Goal: Task Accomplishment & Management: Use online tool/utility

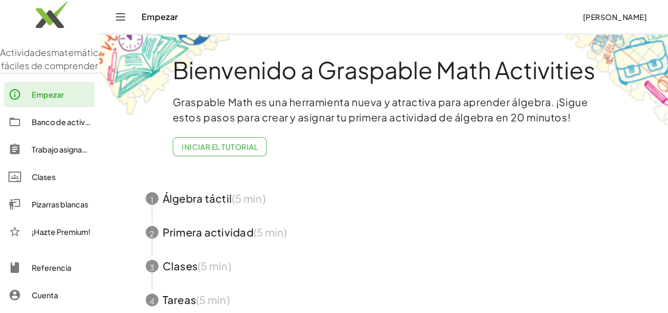
click at [189, 203] on span "button" at bounding box center [383, 199] width 501 height 34
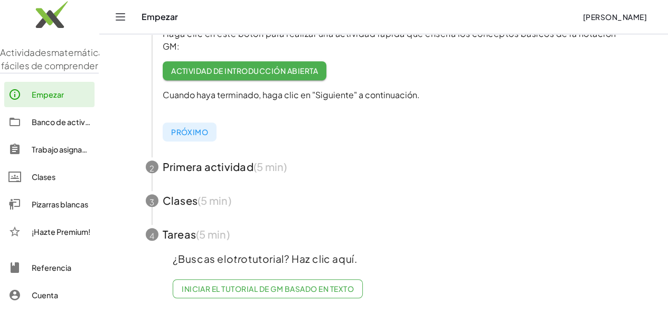
scroll to position [274, 0]
click at [202, 156] on span "button" at bounding box center [383, 167] width 501 height 34
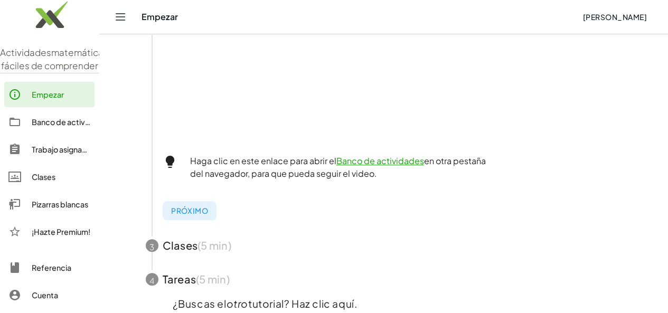
click at [206, 246] on span "button" at bounding box center [383, 246] width 501 height 34
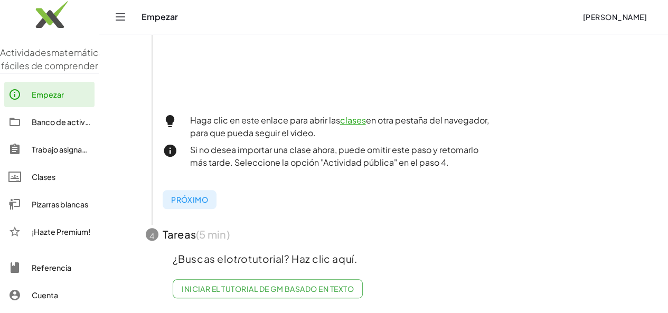
click at [195, 234] on span "button" at bounding box center [383, 234] width 501 height 34
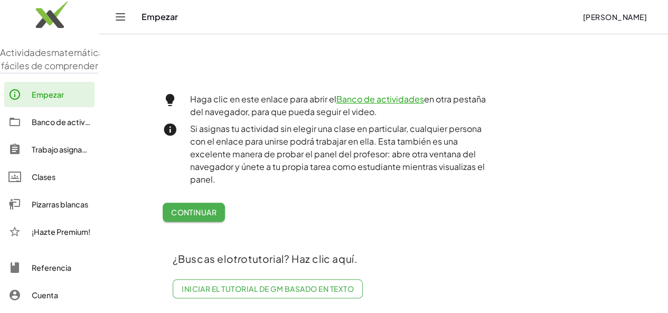
scroll to position [471, 0]
click at [46, 127] on font "Banco de actividades" at bounding box center [71, 121] width 78 height 9
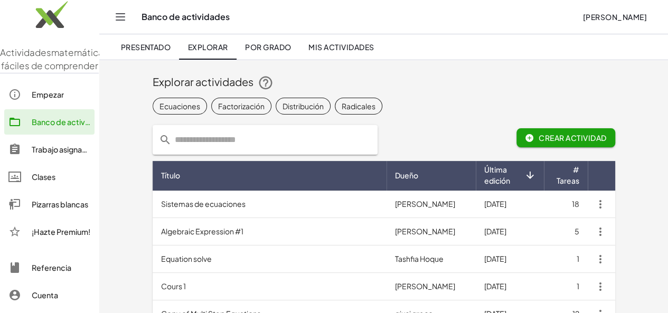
click at [46, 182] on font "Clases" at bounding box center [44, 176] width 24 height 9
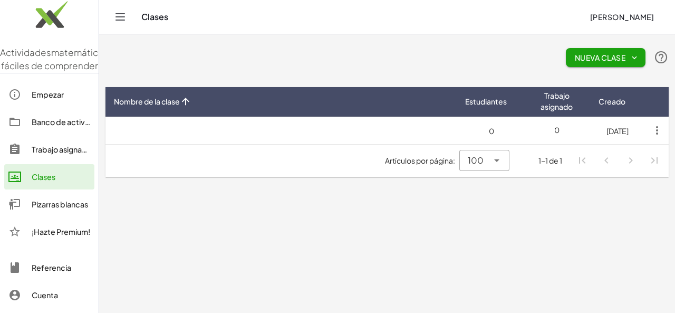
click at [602, 62] on button "Nueva clase" at bounding box center [606, 57] width 80 height 19
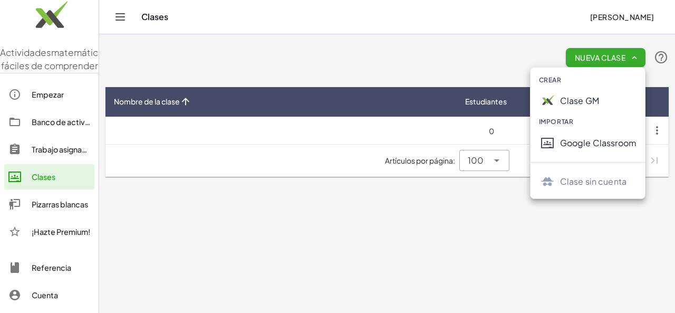
click at [577, 105] on font "Clase GM" at bounding box center [579, 100] width 39 height 11
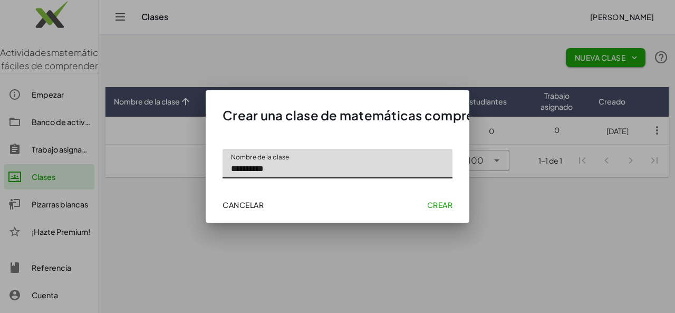
type input "**********"
click at [435, 203] on font "Crear" at bounding box center [439, 204] width 25 height 9
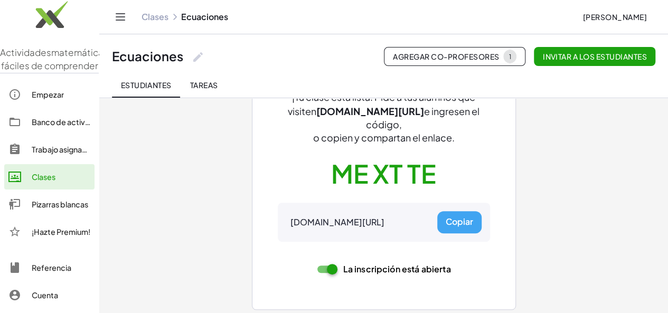
scroll to position [94, 0]
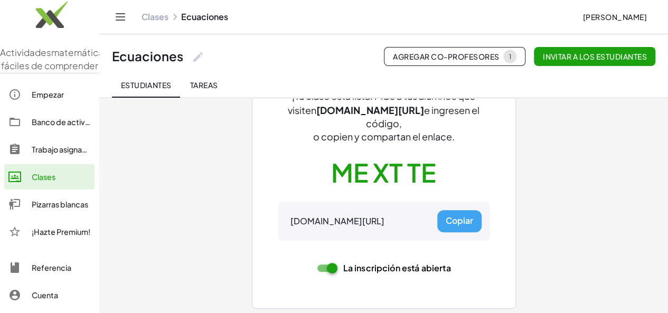
click at [457, 219] on font "Copiar" at bounding box center [458, 220] width 27 height 11
click at [593, 65] on button "Invitar a los estudiantes" at bounding box center [594, 56] width 121 height 19
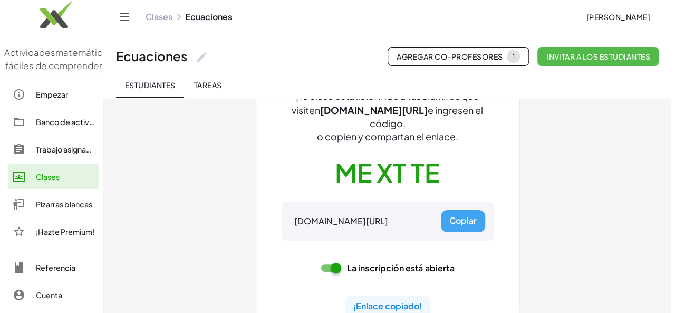
scroll to position [0, 0]
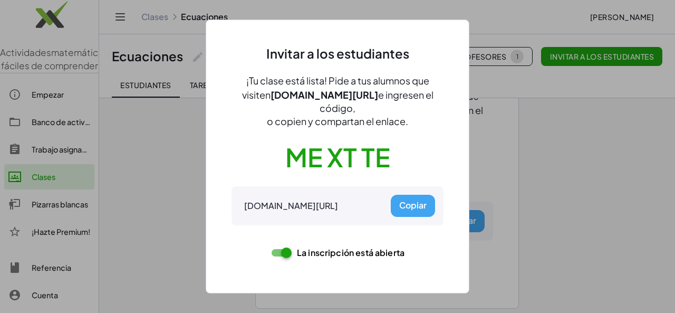
click at [511, 222] on div at bounding box center [337, 156] width 675 height 313
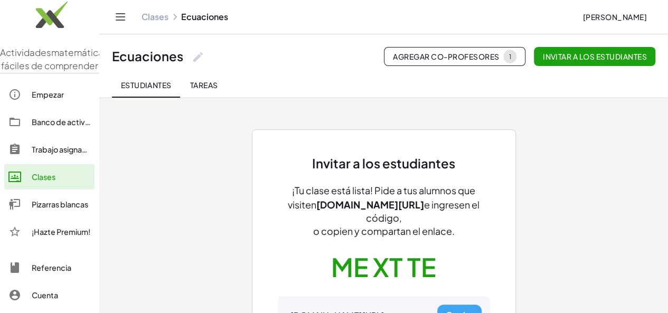
click at [51, 209] on font "Pizarras blancas" at bounding box center [60, 203] width 56 height 9
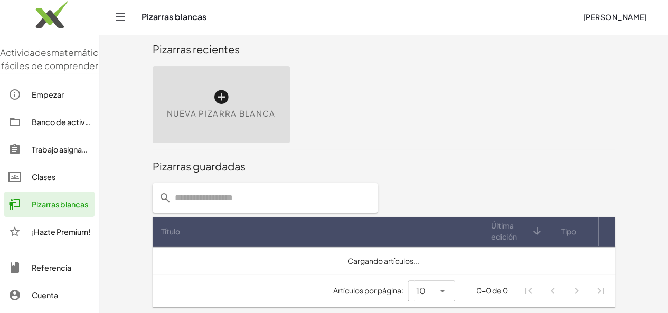
scroll to position [8, 0]
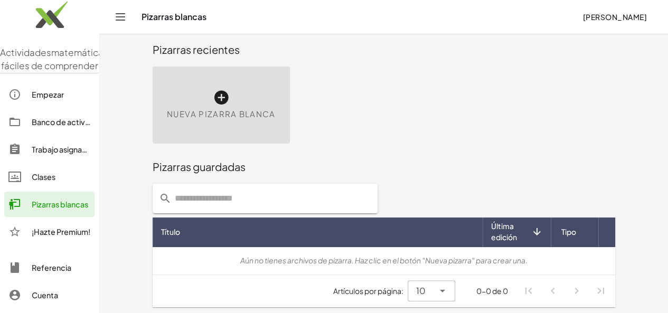
click at [163, 93] on div "Nueva pizarra blanca" at bounding box center [221, 104] width 137 height 77
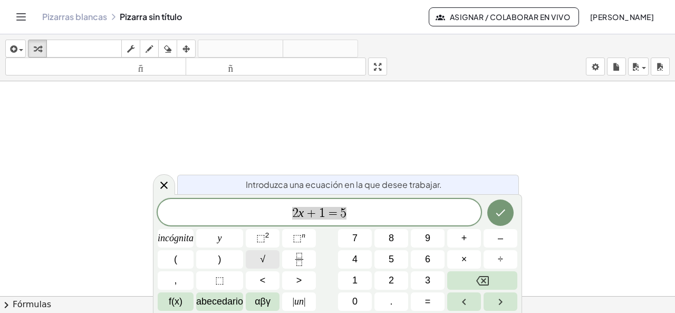
click at [262, 264] on font "√" at bounding box center [262, 259] width 5 height 11
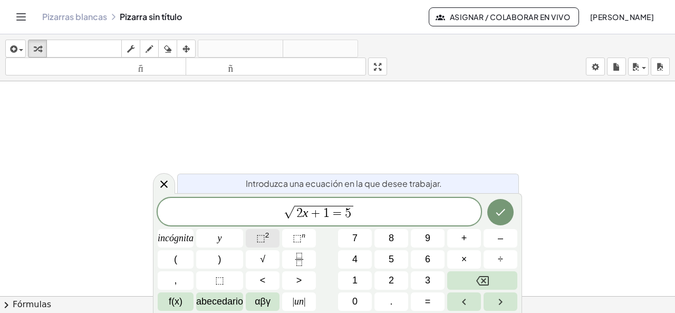
click at [270, 242] on button "⬚ 2" at bounding box center [263, 238] width 34 height 18
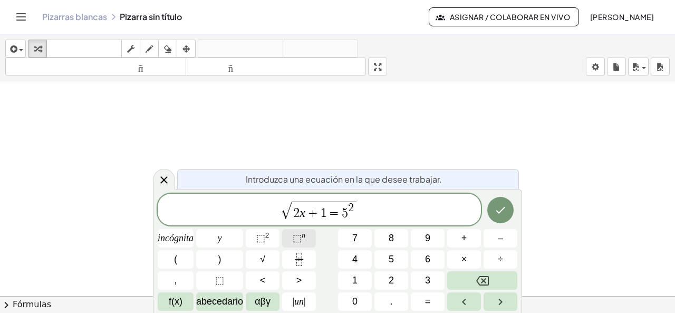
click at [304, 242] on span "⬚ n" at bounding box center [299, 238] width 13 height 14
click at [304, 259] on icon "Fracción" at bounding box center [299, 259] width 13 height 13
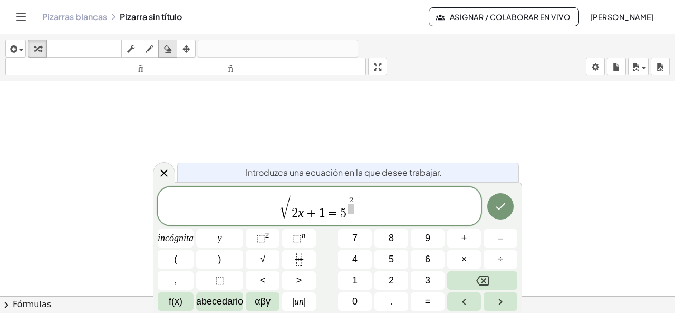
click at [170, 46] on icon "button" at bounding box center [167, 49] width 7 height 13
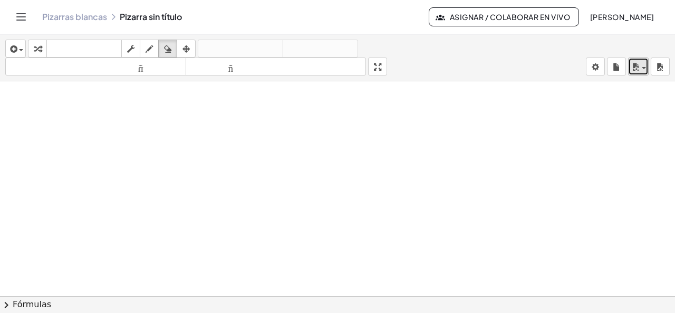
click at [638, 67] on icon "button" at bounding box center [635, 67] width 9 height 13
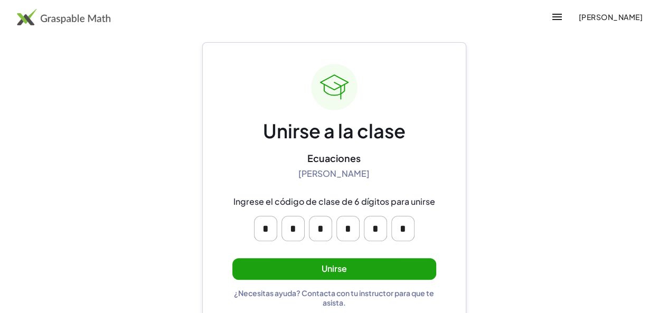
scroll to position [32, 0]
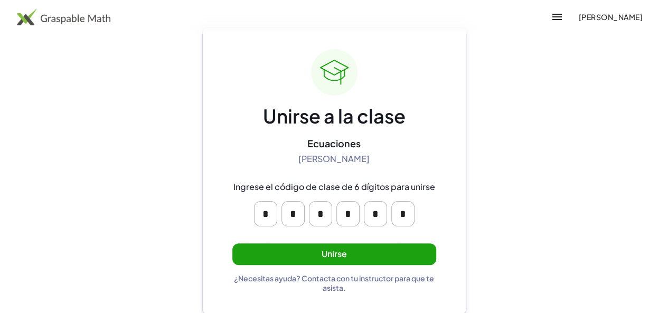
click at [360, 260] on button "Unirse" at bounding box center [334, 254] width 204 height 22
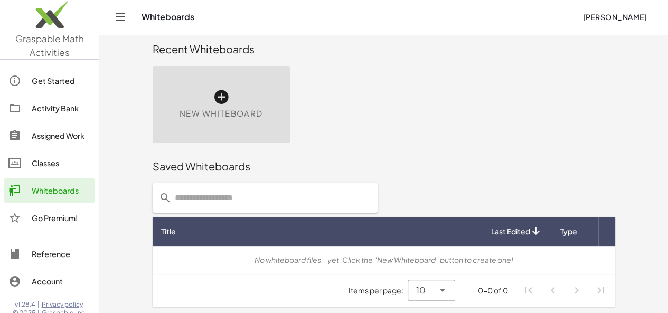
scroll to position [8, 0]
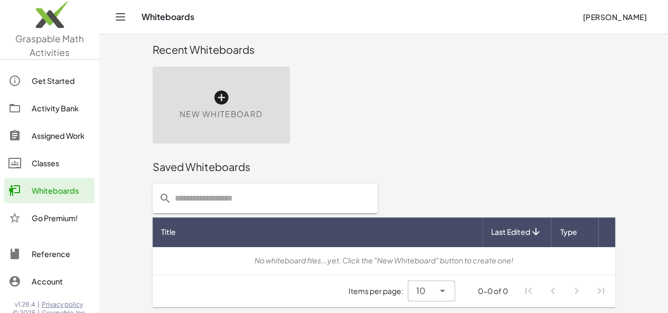
click at [194, 99] on div "New Whiteboard" at bounding box center [221, 104] width 137 height 77
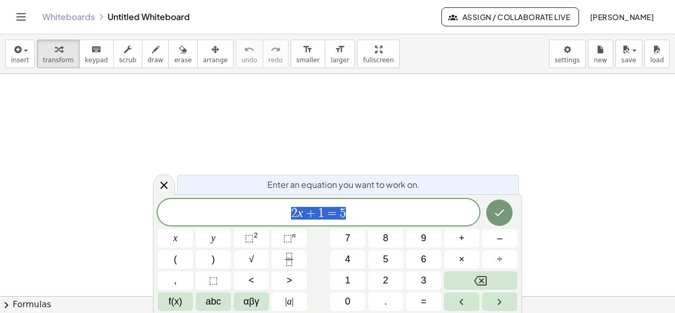
scroll to position [158, 0]
click at [93, 64] on button "keyboard keypad" at bounding box center [96, 54] width 35 height 28
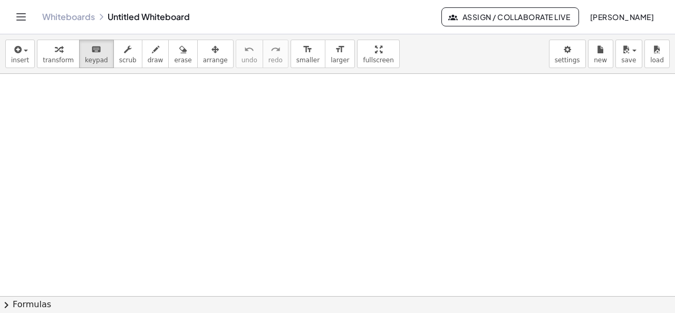
click at [194, 126] on div at bounding box center [337, 139] width 675 height 446
click at [56, 62] on span "transform" at bounding box center [58, 59] width 31 height 7
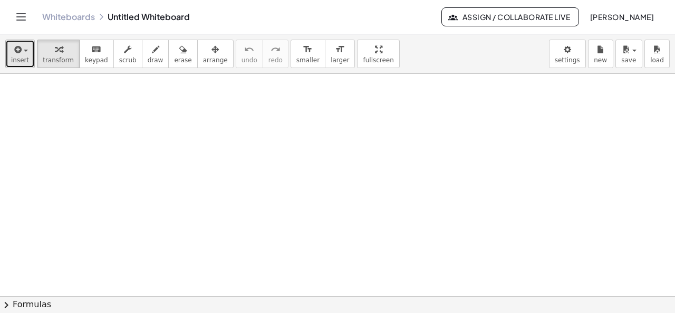
click at [18, 62] on span "insert" at bounding box center [20, 59] width 18 height 7
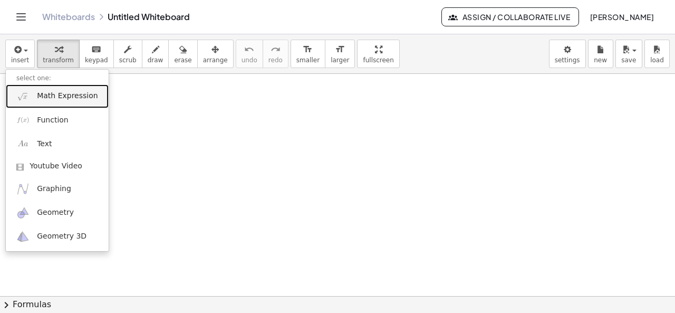
click at [64, 98] on span "Math Expression" at bounding box center [67, 96] width 61 height 11
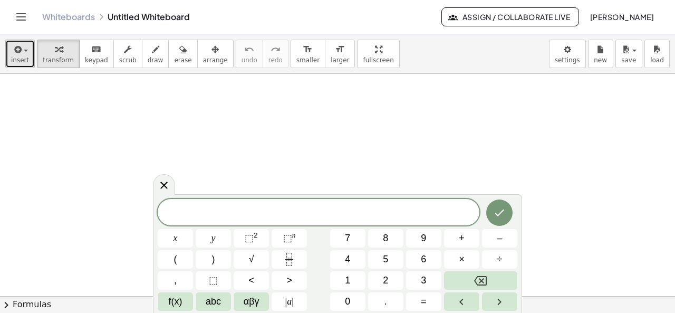
click at [19, 64] on button "insert" at bounding box center [20, 54] width 30 height 28
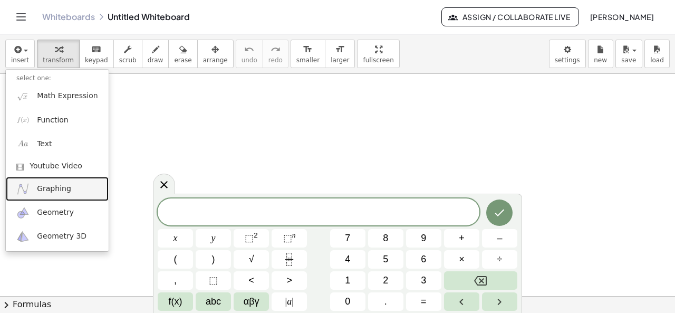
click at [53, 189] on span "Graphing" at bounding box center [54, 189] width 34 height 11
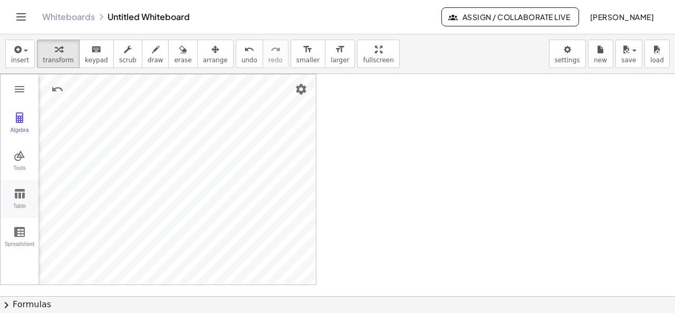
click at [25, 194] on img "Graphing Calculator" at bounding box center [19, 193] width 13 height 13
click at [23, 236] on img "Graphing Calculator" at bounding box center [19, 231] width 13 height 13
click at [21, 93] on img "Graphing Calculator" at bounding box center [19, 89] width 13 height 13
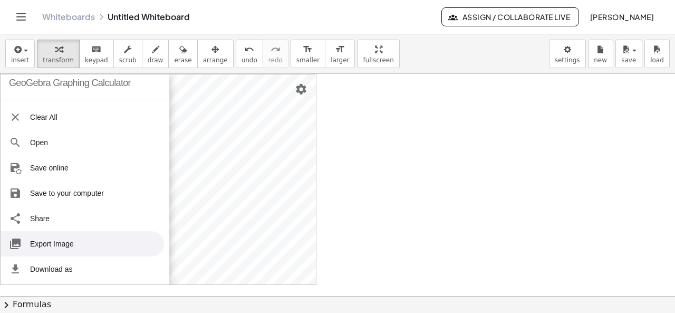
scroll to position [0, 0]
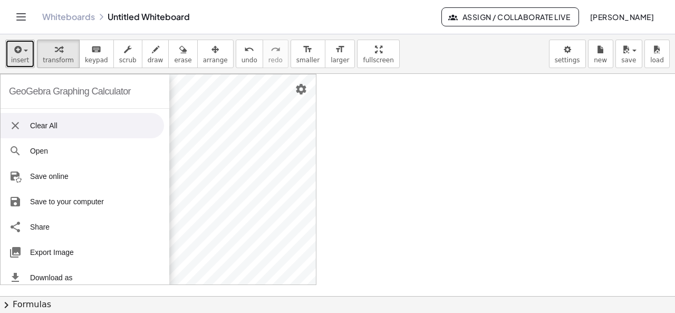
click at [20, 64] on button "insert" at bounding box center [20, 54] width 30 height 28
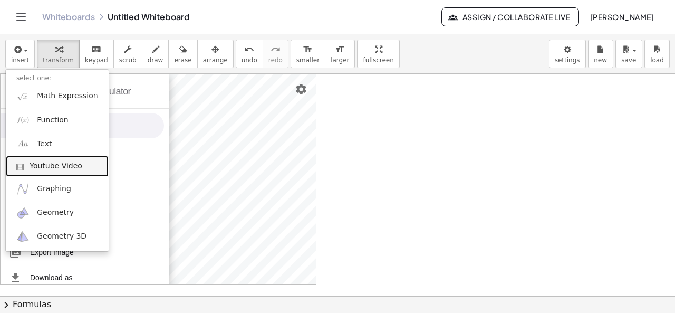
click at [65, 172] on link "Youtube Video" at bounding box center [57, 166] width 103 height 21
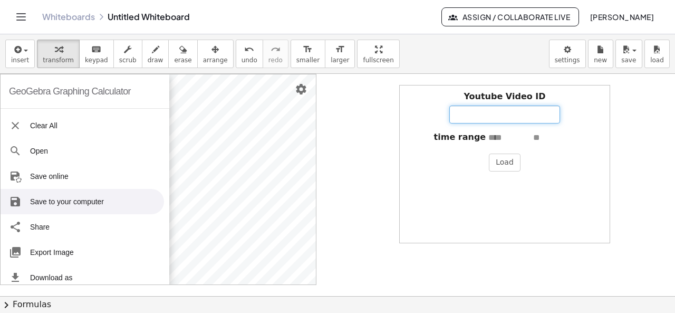
click at [517, 117] on input "Youtube Video ID" at bounding box center [505, 115] width 111 height 18
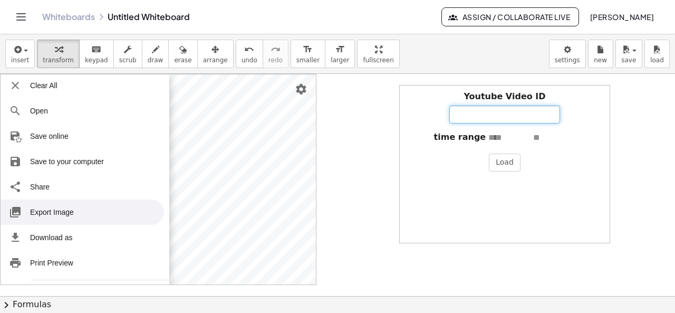
scroll to position [106, 0]
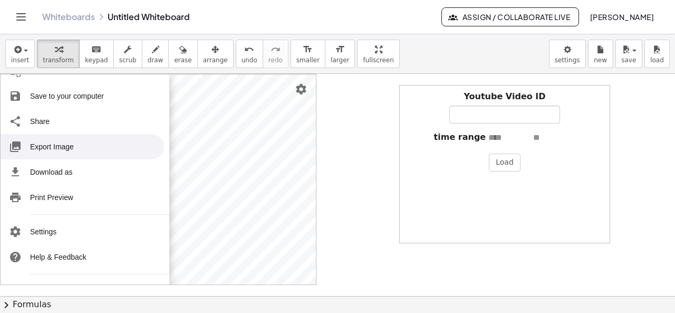
click at [74, 149] on li "Export Image" at bounding box center [83, 146] width 164 height 25
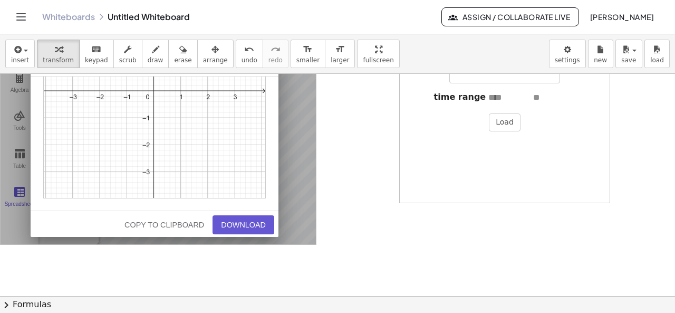
scroll to position [211, 0]
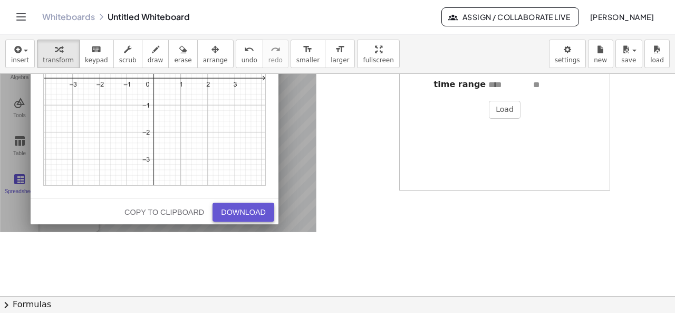
click at [236, 211] on div "Download" at bounding box center [243, 212] width 45 height 8
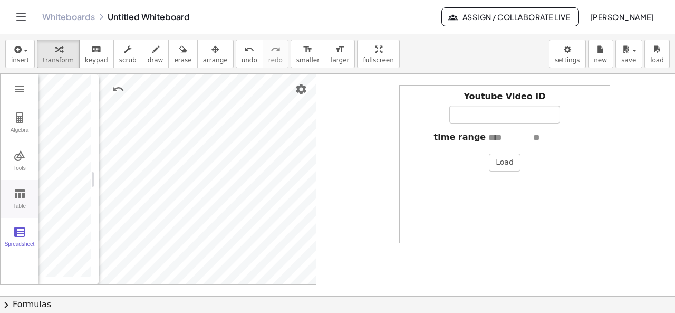
scroll to position [53, 0]
click at [26, 203] on div "Table" at bounding box center [20, 210] width 34 height 15
click at [22, 162] on button "Tools" at bounding box center [20, 161] width 38 height 38
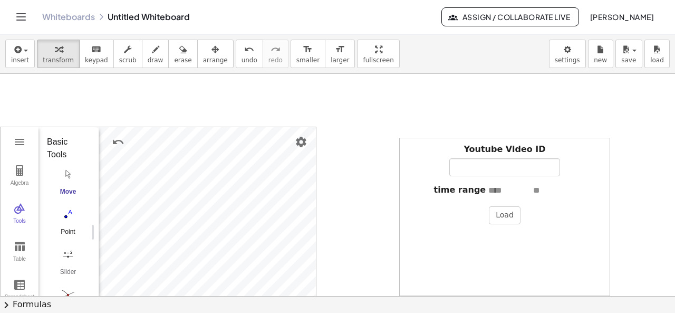
scroll to position [106, 0]
click at [66, 196] on img "Intersect. Select intersection or two objects successively" at bounding box center [68, 188] width 42 height 17
click at [71, 178] on div "Roots" at bounding box center [68, 184] width 42 height 15
click at [68, 211] on img "Best Fit Line. Select several points or list of points" at bounding box center [68, 203] width 42 height 17
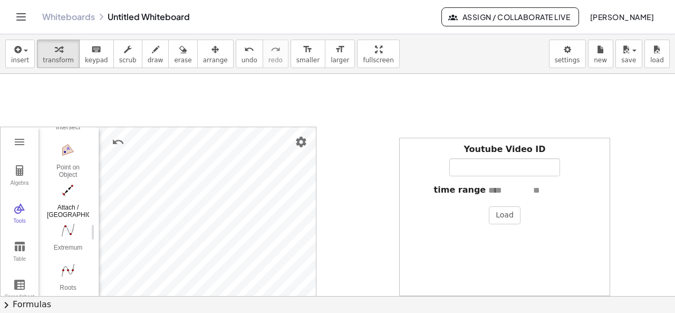
scroll to position [739, 0]
click at [25, 173] on button "Algebra" at bounding box center [20, 176] width 38 height 38
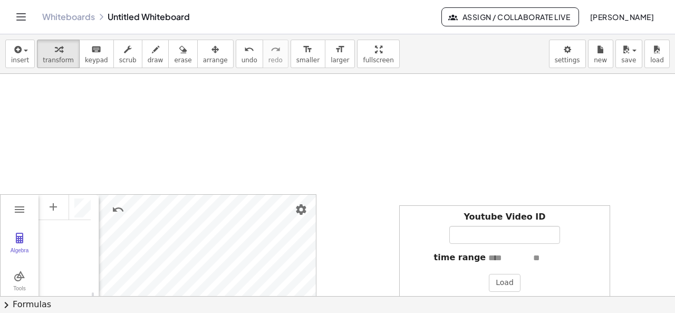
scroll to position [0, 0]
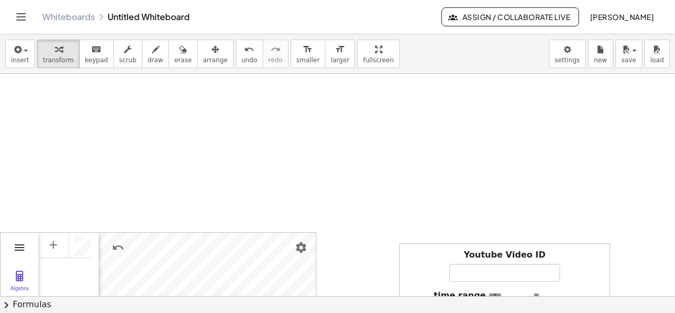
click at [18, 252] on img "Graphing Calculator" at bounding box center [19, 247] width 13 height 13
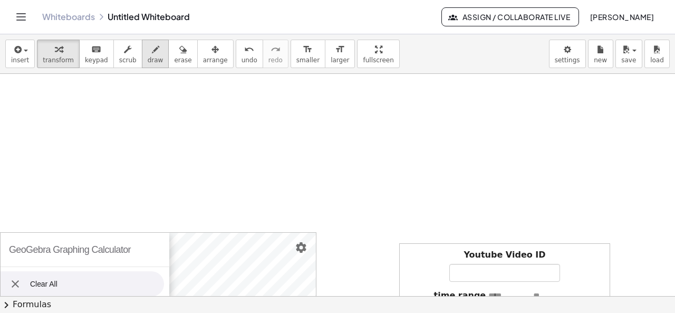
click at [148, 60] on span "draw" at bounding box center [156, 59] width 16 height 7
click at [189, 105] on div at bounding box center [337, 297] width 675 height 446
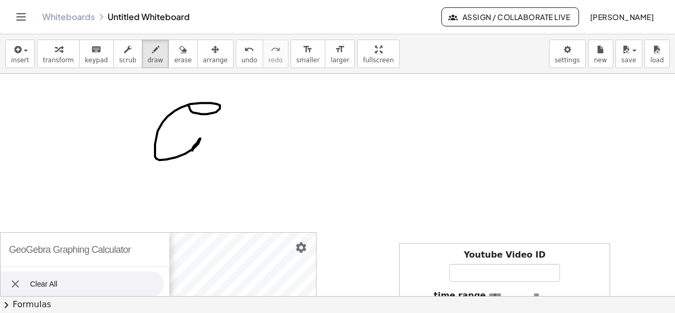
drag, startPoint x: 189, startPoint y: 105, endPoint x: 195, endPoint y: 149, distance: 44.8
click at [195, 149] on div at bounding box center [337, 297] width 675 height 446
drag, startPoint x: 279, startPoint y: 109, endPoint x: 223, endPoint y: 93, distance: 58.6
click at [346, 151] on div at bounding box center [337, 297] width 675 height 446
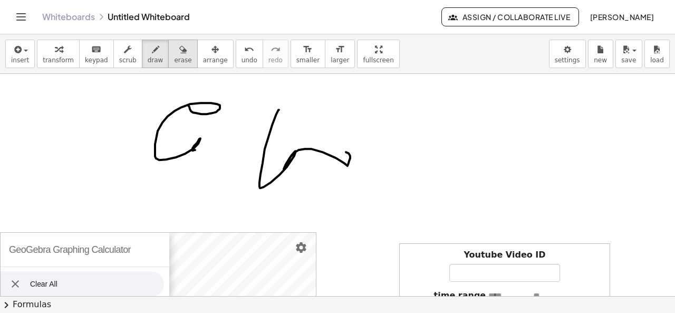
click at [174, 60] on span "erase" at bounding box center [182, 59] width 17 height 7
drag, startPoint x: 211, startPoint y: 116, endPoint x: 187, endPoint y: 127, distance: 26.4
click at [186, 136] on div at bounding box center [337, 297] width 675 height 446
drag, startPoint x: 173, startPoint y: 131, endPoint x: 165, endPoint y: 139, distance: 10.8
click at [166, 138] on div at bounding box center [337, 297] width 675 height 446
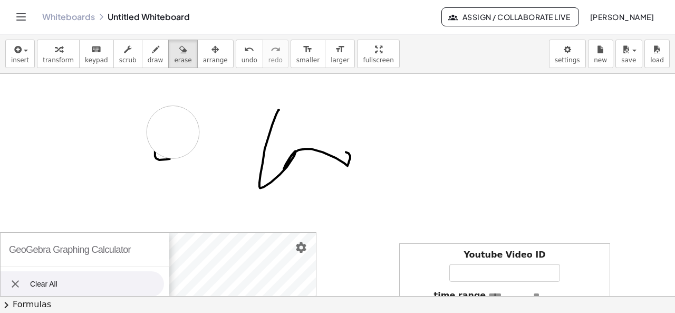
click at [161, 157] on div at bounding box center [337, 297] width 675 height 446
click at [169, 162] on div at bounding box center [337, 297] width 675 height 446
drag, startPoint x: 397, startPoint y: 165, endPoint x: 373, endPoint y: 142, distance: 33.2
click at [397, 163] on div at bounding box center [337, 297] width 675 height 446
click at [347, 151] on div at bounding box center [337, 297] width 675 height 446
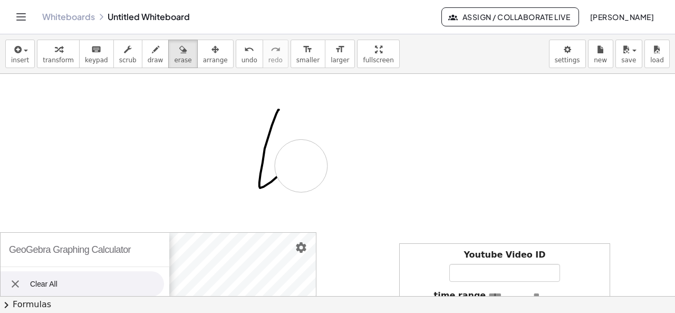
drag, startPoint x: 301, startPoint y: 165, endPoint x: 279, endPoint y: 168, distance: 22.9
click at [296, 167] on div at bounding box center [337, 297] width 675 height 446
drag, startPoint x: 279, startPoint y: 168, endPoint x: 270, endPoint y: 136, distance: 33.8
click at [277, 161] on div at bounding box center [337, 297] width 675 height 446
click at [256, 137] on div at bounding box center [337, 297] width 675 height 446
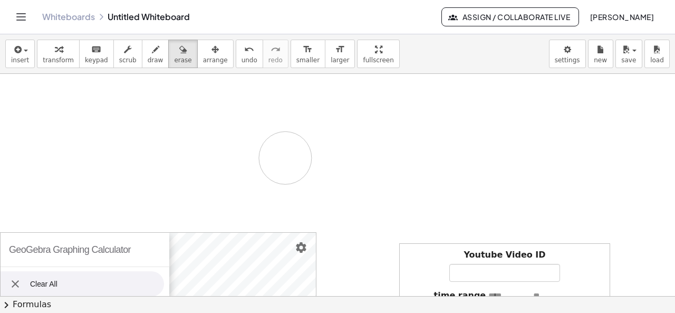
click at [285, 157] on div at bounding box center [337, 297] width 675 height 446
click at [284, 157] on div at bounding box center [337, 297] width 675 height 446
click at [622, 61] on button "save" at bounding box center [629, 54] width 27 height 28
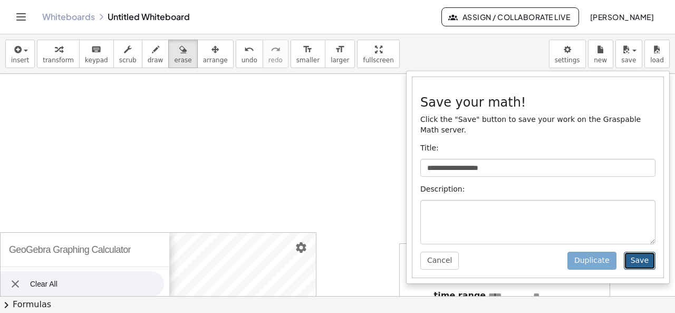
click at [639, 252] on button "Save" at bounding box center [640, 261] width 32 height 18
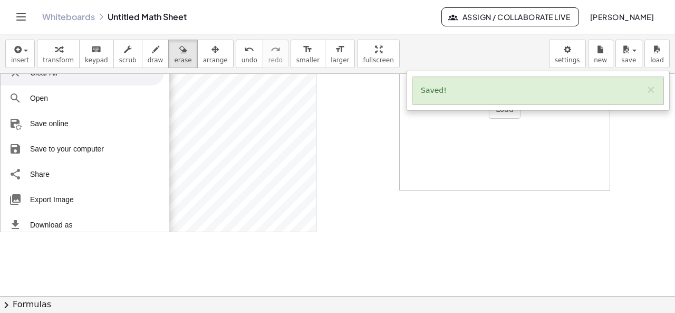
scroll to position [158, 0]
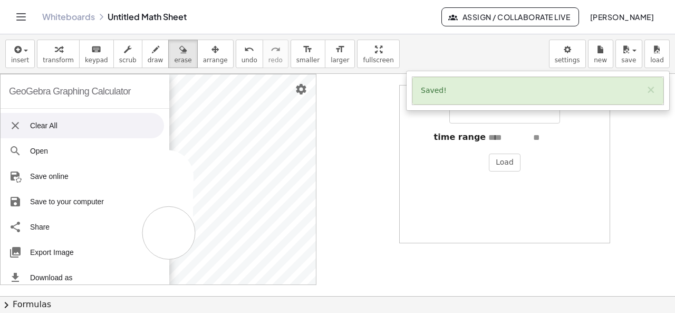
drag, startPoint x: 167, startPoint y: 176, endPoint x: 169, endPoint y: 232, distance: 56.0
click at [169, 232] on div at bounding box center [337, 139] width 675 height 446
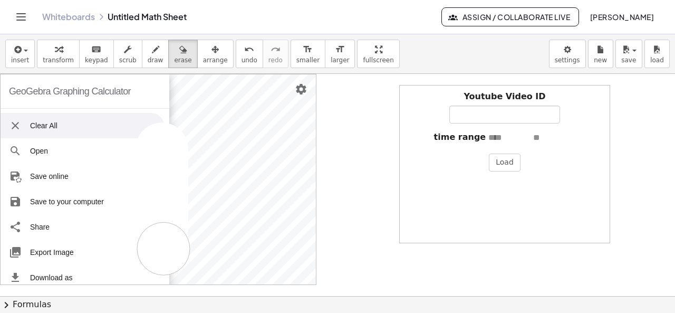
drag, startPoint x: 162, startPoint y: 153, endPoint x: 164, endPoint y: 248, distance: 95.0
click at [164, 248] on div at bounding box center [337, 139] width 675 height 446
click at [348, 126] on div at bounding box center [337, 139] width 675 height 446
drag, startPoint x: 165, startPoint y: 188, endPoint x: 153, endPoint y: 262, distance: 74.8
click at [152, 264] on div at bounding box center [337, 139] width 675 height 446
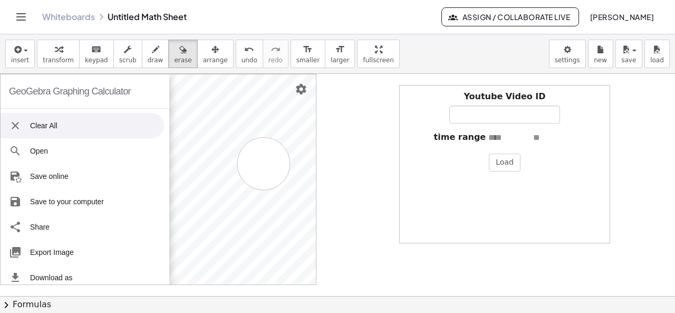
click at [264, 163] on div at bounding box center [337, 139] width 675 height 446
drag, startPoint x: 164, startPoint y: 174, endPoint x: 164, endPoint y: 222, distance: 48.6
click at [164, 222] on div at bounding box center [337, 139] width 675 height 446
click at [373, 134] on div at bounding box center [337, 139] width 675 height 446
click at [28, 180] on div at bounding box center [337, 139] width 675 height 446
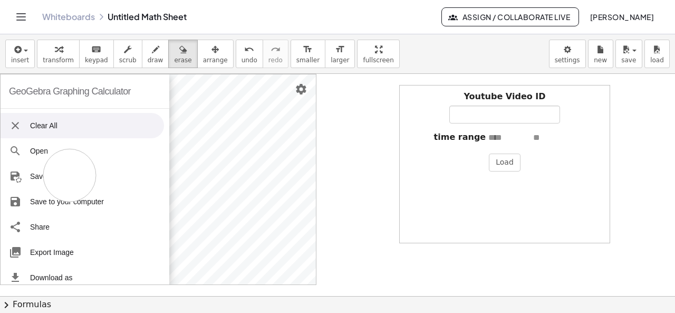
click at [70, 175] on div at bounding box center [337, 139] width 675 height 446
click at [58, 175] on div at bounding box center [337, 139] width 675 height 446
click at [47, 226] on div at bounding box center [337, 139] width 675 height 446
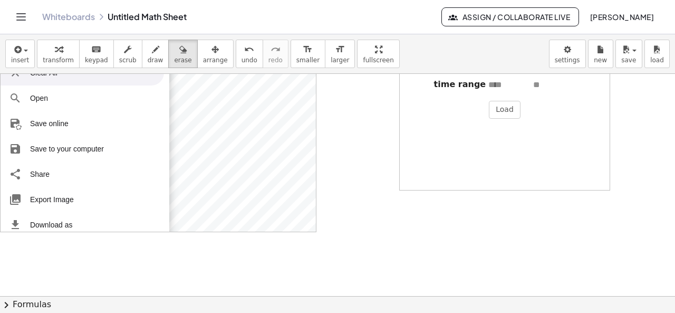
scroll to position [106, 0]
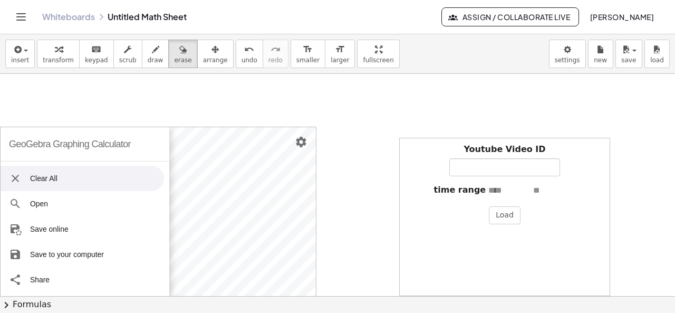
drag, startPoint x: 351, startPoint y: 58, endPoint x: 351, endPoint y: 105, distance: 47.0
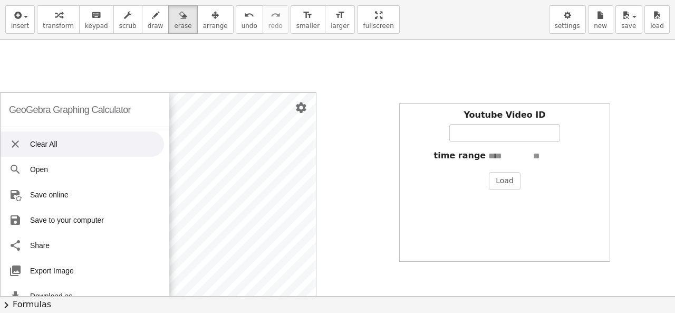
click at [351, 104] on div "insert select one: Math Expression Function Text Youtube Video Graphing Geometr…" at bounding box center [337, 156] width 675 height 313
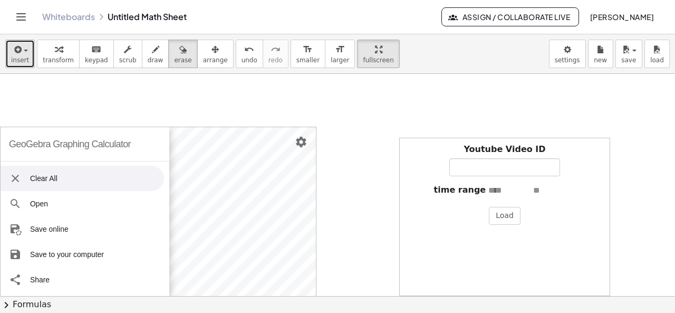
click at [26, 57] on span "insert" at bounding box center [20, 59] width 18 height 7
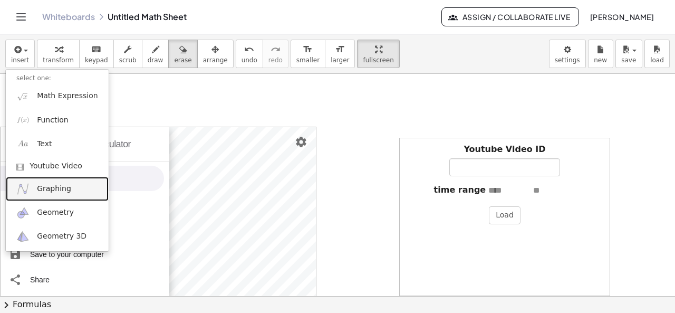
click at [54, 191] on span "Graphing" at bounding box center [54, 189] width 34 height 11
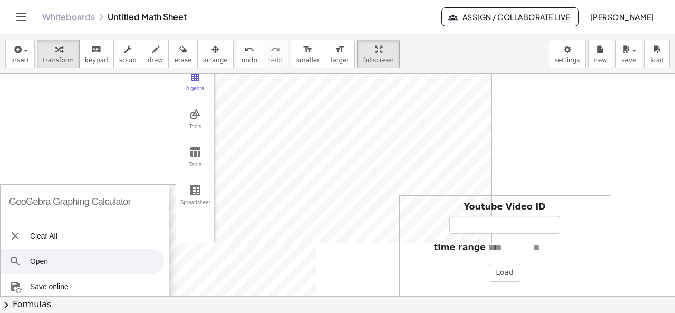
scroll to position [12, 0]
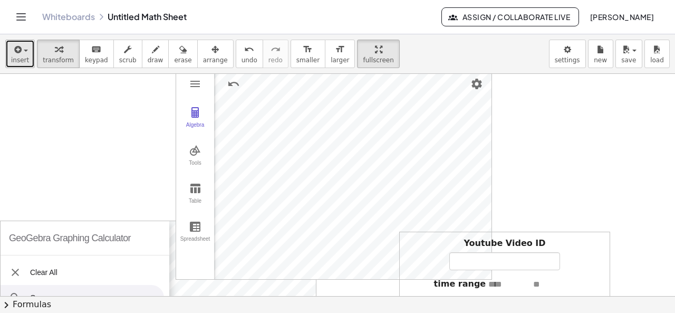
click at [24, 64] on button "insert" at bounding box center [20, 54] width 30 height 28
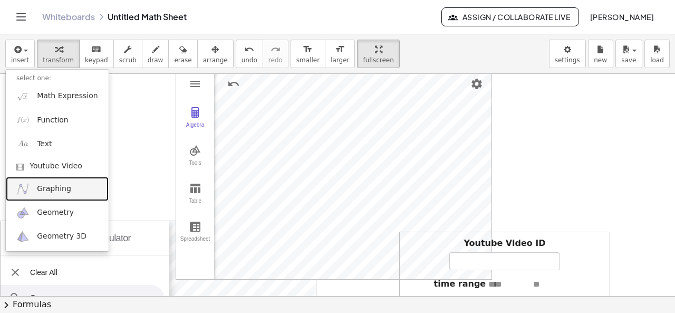
click at [47, 193] on span "Graphing" at bounding box center [54, 189] width 34 height 11
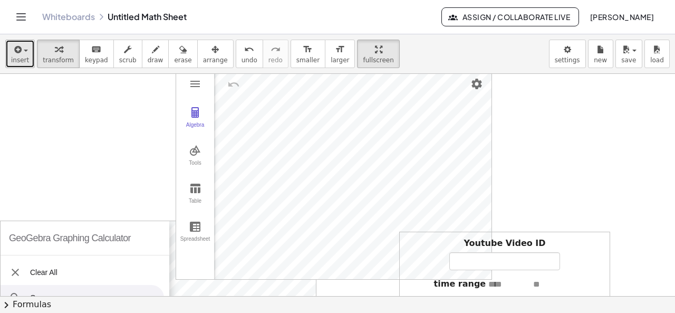
click at [20, 63] on span "insert" at bounding box center [20, 59] width 18 height 7
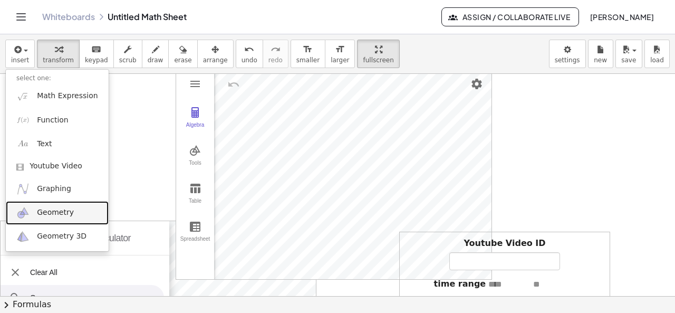
click at [45, 209] on span "Geometry" at bounding box center [55, 212] width 37 height 11
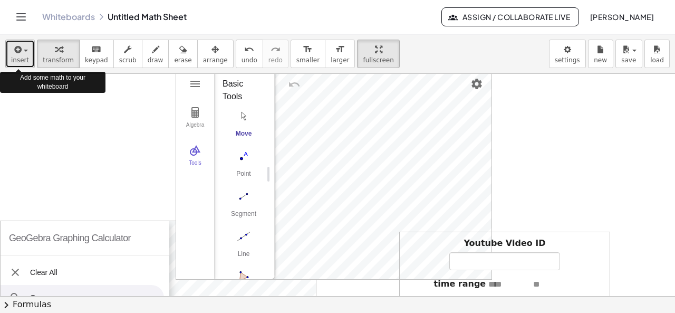
click at [25, 52] on div "button" at bounding box center [20, 49] width 18 height 13
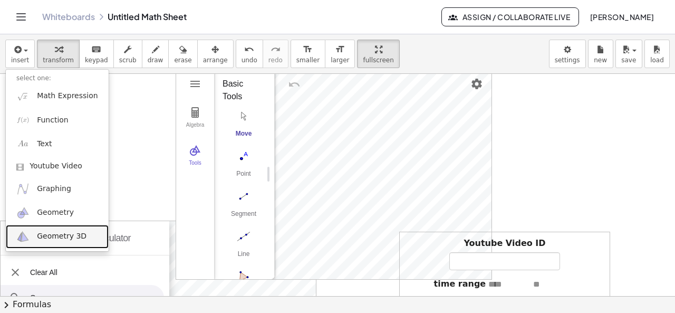
click at [42, 238] on span "Geometry 3D" at bounding box center [62, 236] width 50 height 11
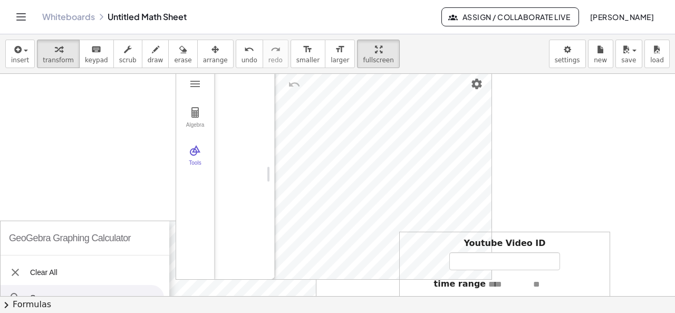
scroll to position [6, 0]
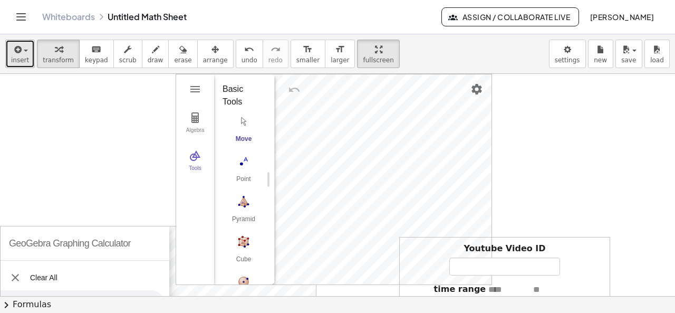
click at [15, 54] on icon "button" at bounding box center [16, 49] width 9 height 13
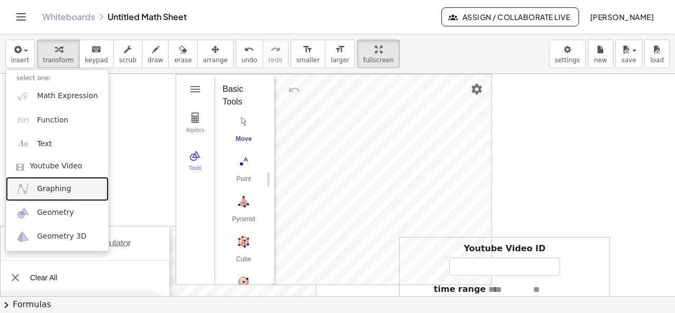
click at [47, 184] on span "Graphing" at bounding box center [54, 189] width 34 height 11
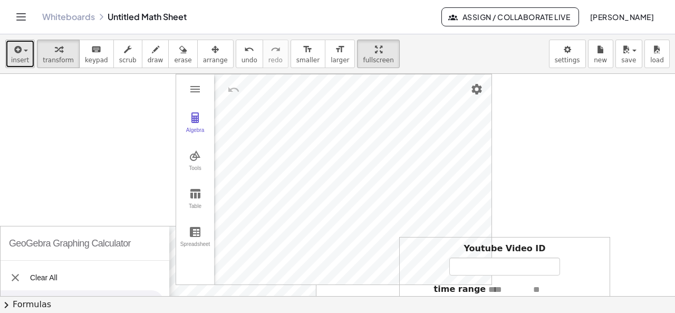
click at [24, 61] on span "insert" at bounding box center [20, 59] width 18 height 7
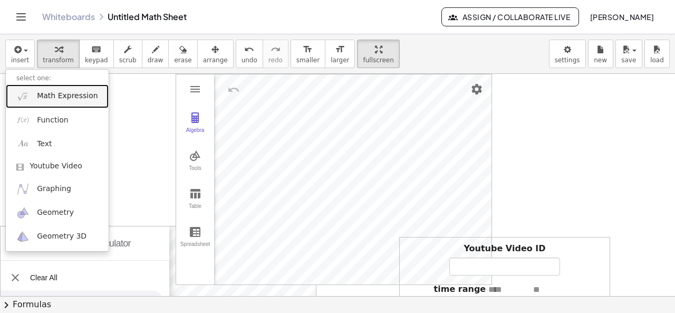
click at [72, 91] on span "Math Expression" at bounding box center [67, 96] width 61 height 11
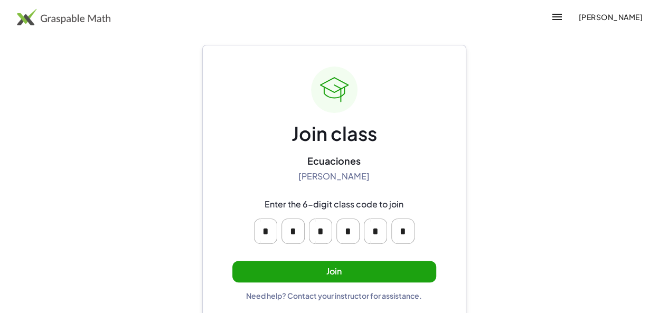
scroll to position [22, 0]
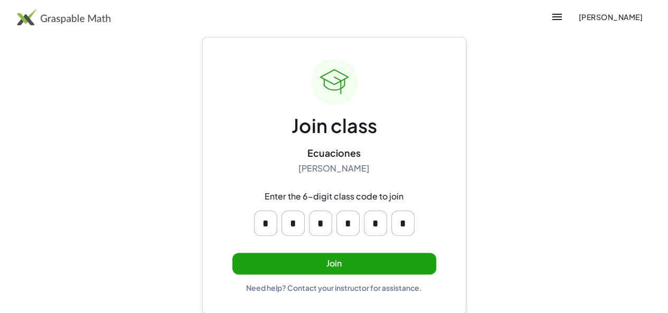
click at [379, 258] on button "Join" at bounding box center [334, 264] width 204 height 22
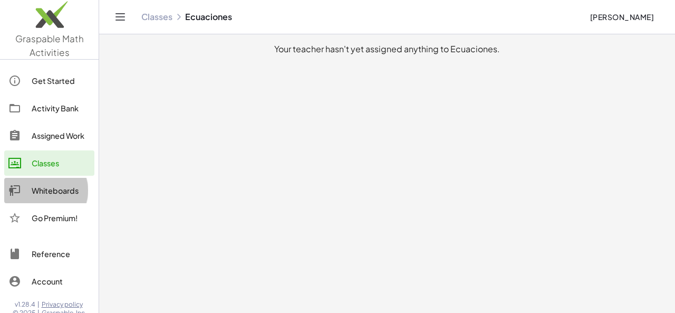
click at [65, 193] on div "Whiteboards" at bounding box center [61, 190] width 59 height 13
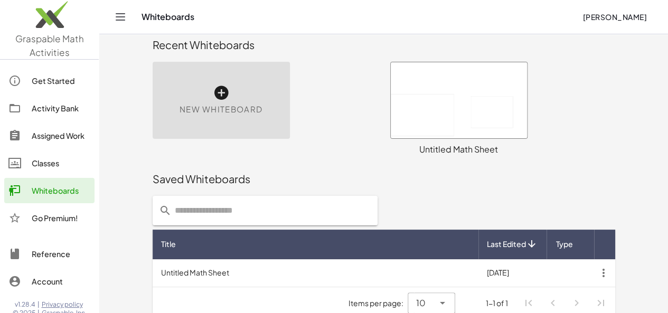
scroll to position [25, 0]
